Goal: Information Seeking & Learning: Learn about a topic

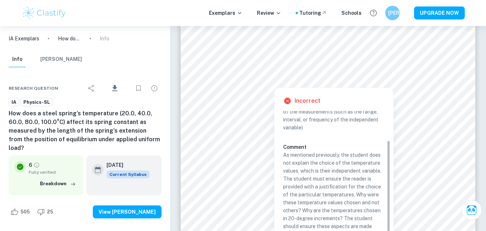
scroll to position [46, 0]
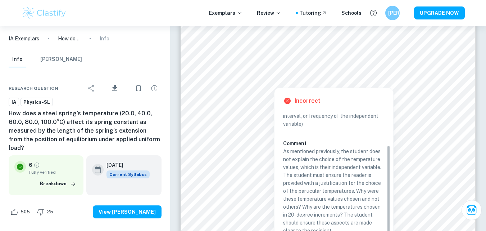
drag, startPoint x: 388, startPoint y: 119, endPoint x: 378, endPoint y: 170, distance: 52.1
click at [378, 170] on div "Criterion A There is a discussion regarding the student’s choice of the followi…" at bounding box center [336, 174] width 107 height 126
drag, startPoint x: 389, startPoint y: 152, endPoint x: 389, endPoint y: 166, distance: 14.0
click at [389, 166] on div "Criterion A There is a discussion regarding the student’s choice of the followi…" at bounding box center [336, 174] width 107 height 126
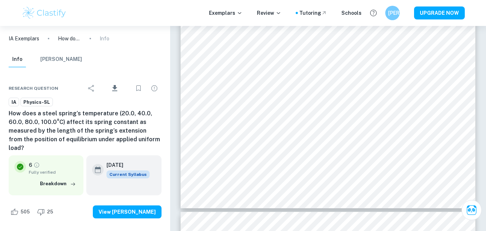
scroll to position [1564, 0]
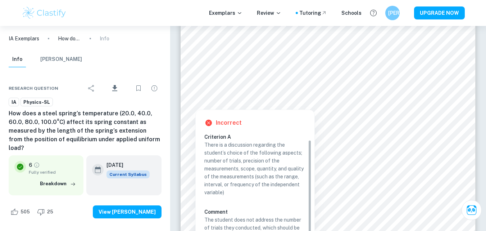
scroll to position [7, 0]
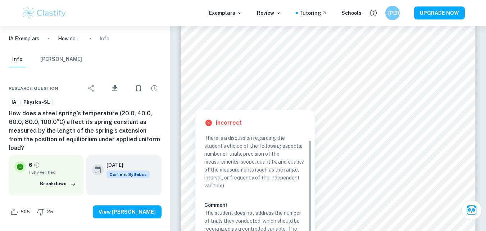
drag, startPoint x: 309, startPoint y: 145, endPoint x: 309, endPoint y: 169, distance: 24.1
click at [309, 169] on div "Criterion A There is a discussion regarding the student’s choice of the followi…" at bounding box center [257, 196] width 107 height 126
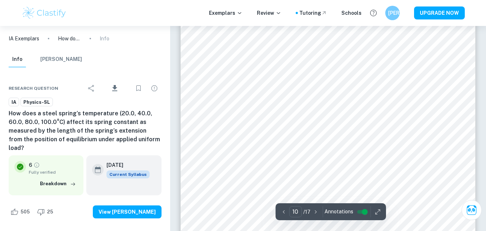
scroll to position [3935, 0]
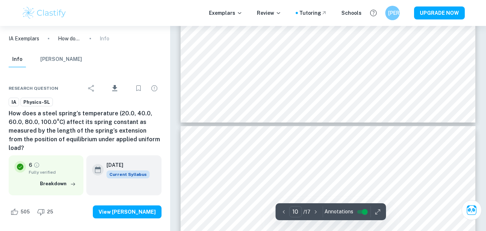
type input "9"
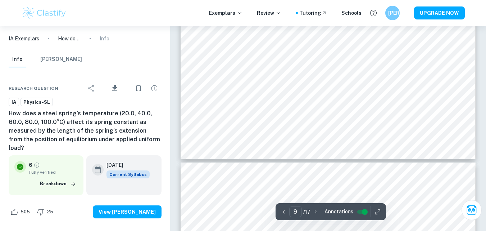
scroll to position [3790, 0]
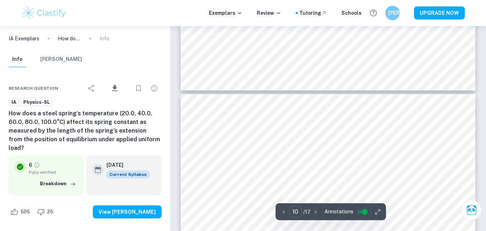
scroll to position [3846, 0]
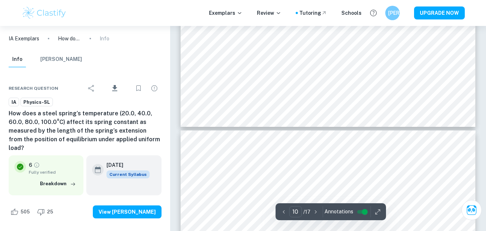
type input "9"
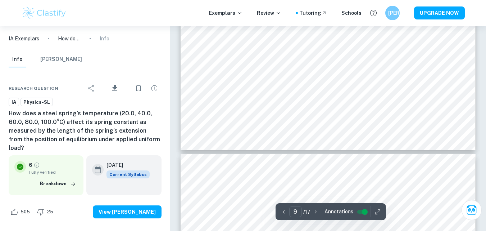
type input "10"
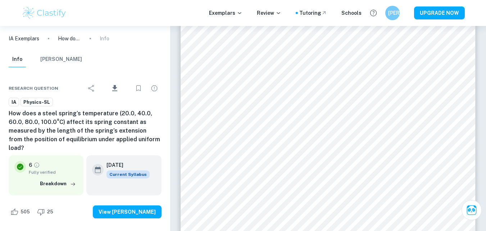
scroll to position [4004, 0]
